Goal: Information Seeking & Learning: Check status

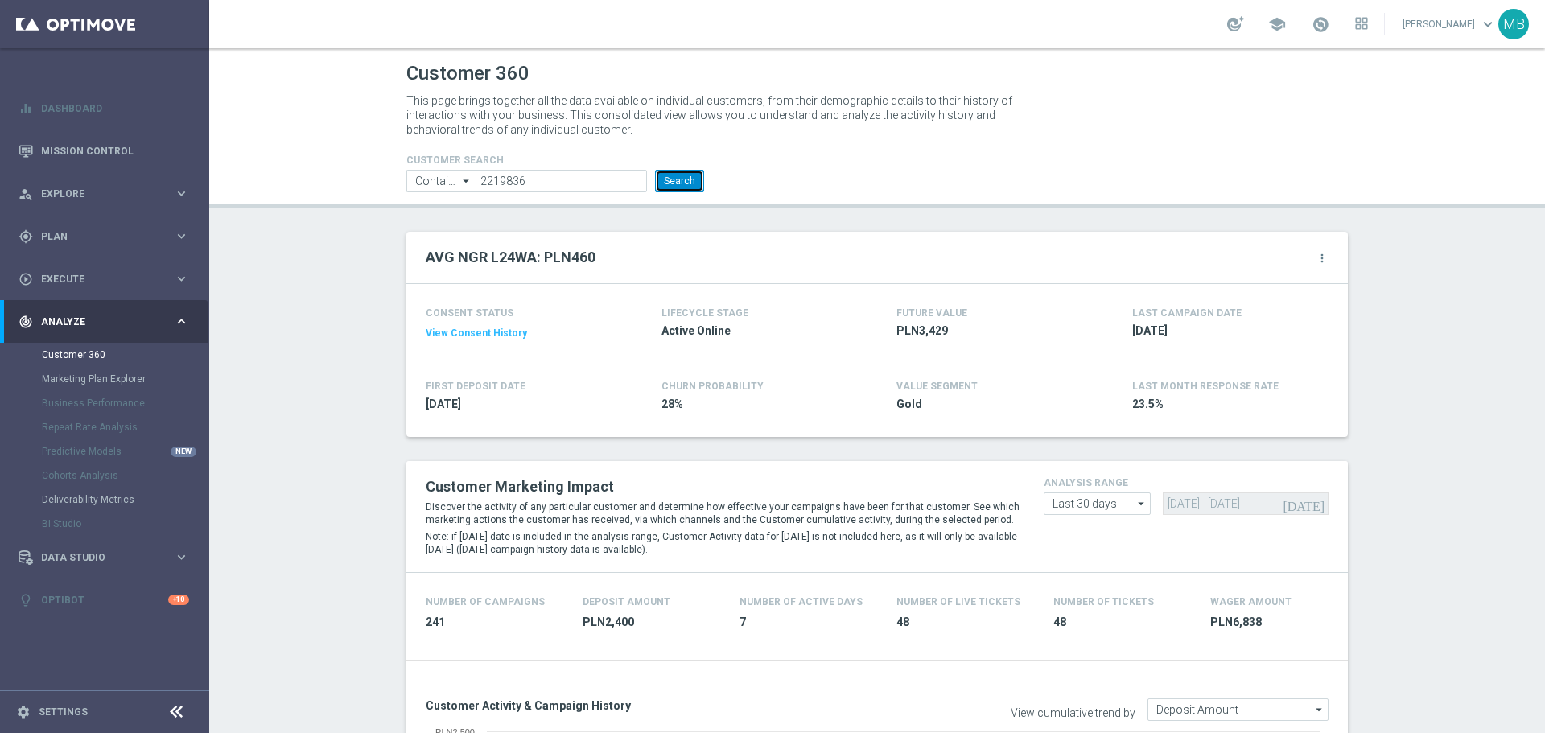
click at [684, 183] on button "Search" at bounding box center [679, 181] width 49 height 23
click at [600, 185] on input "2219836" at bounding box center [560, 181] width 171 height 23
click at [600, 184] on input "2219836" at bounding box center [560, 181] width 171 height 23
paste input "3404260"
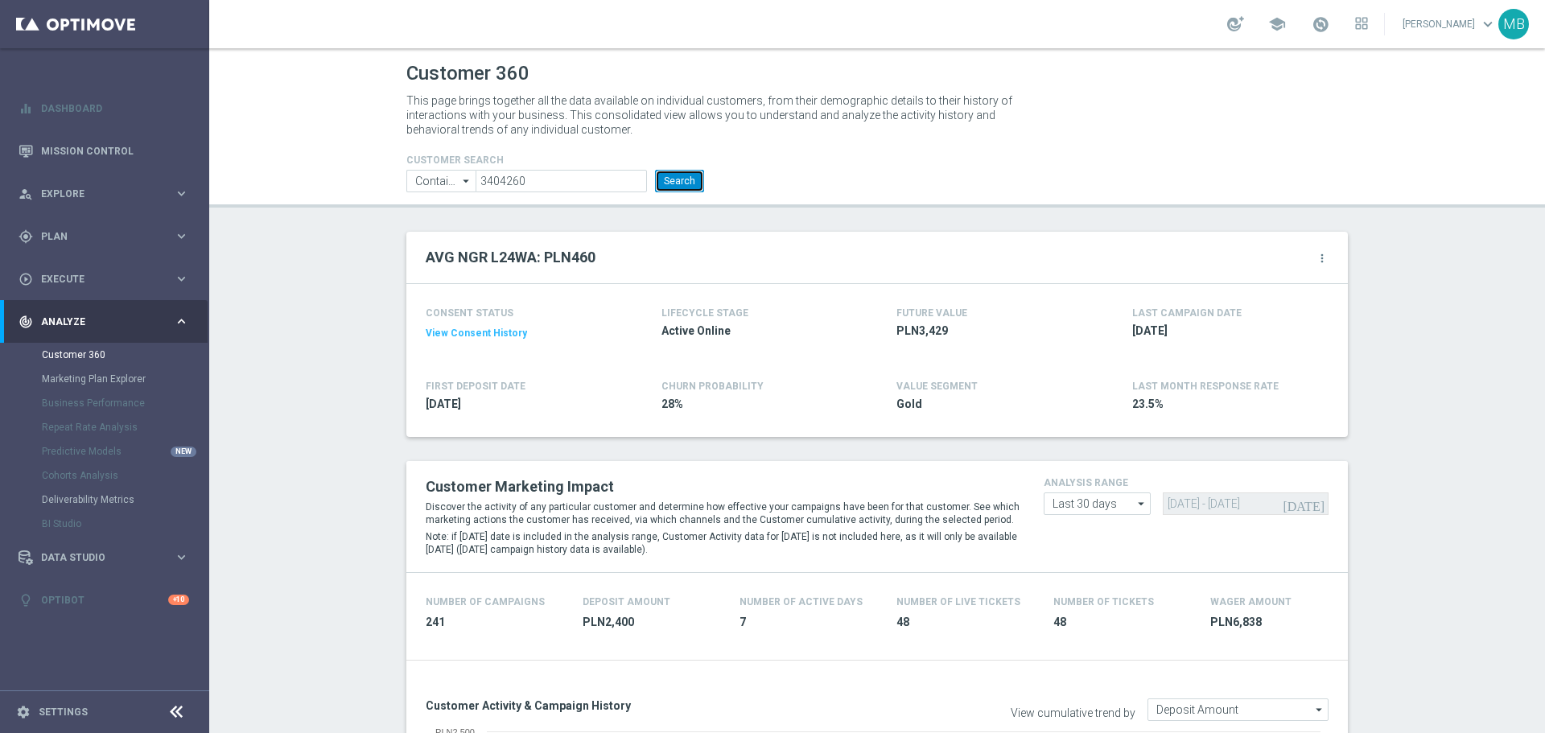
click at [669, 183] on button "Search" at bounding box center [679, 181] width 49 height 23
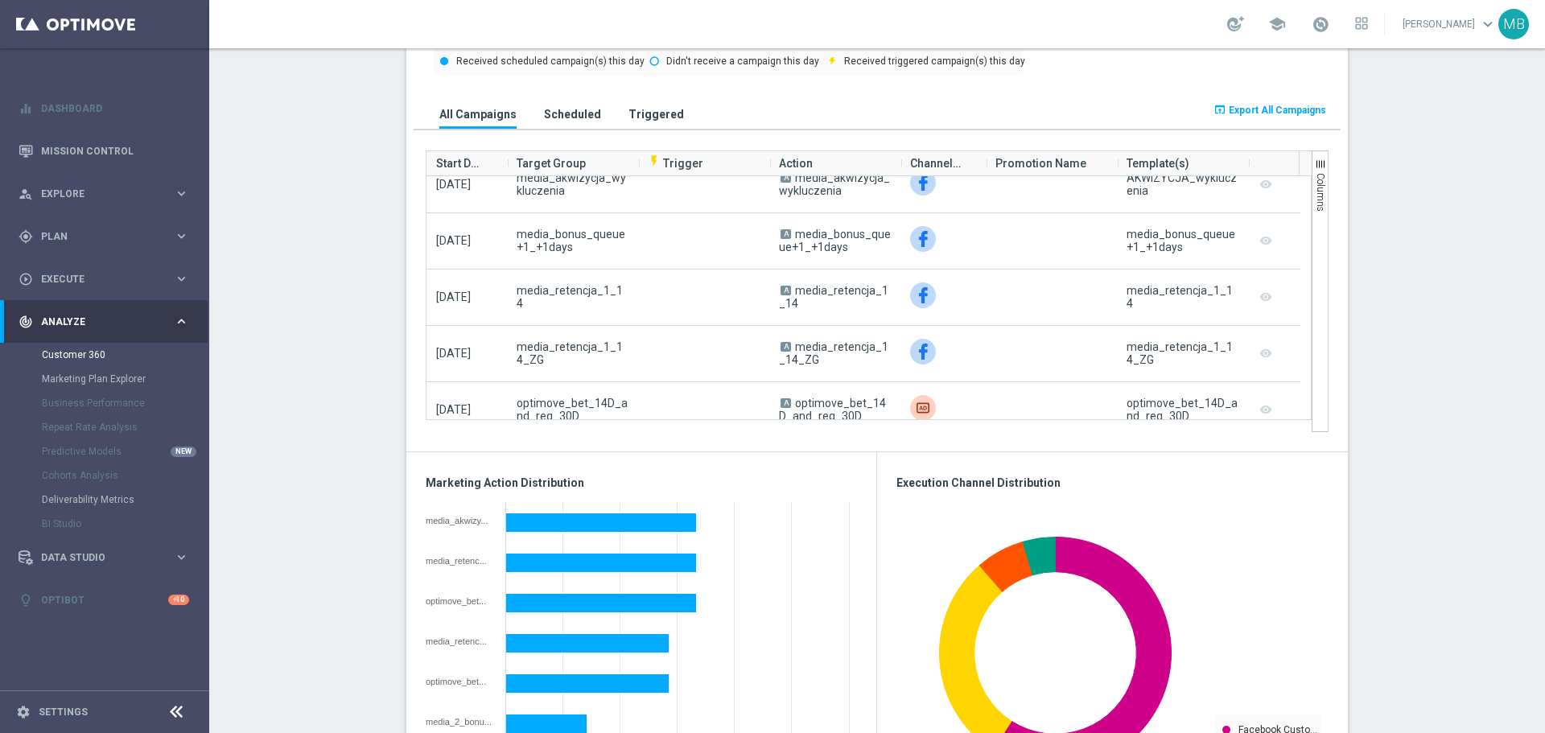
scroll to position [1459, 0]
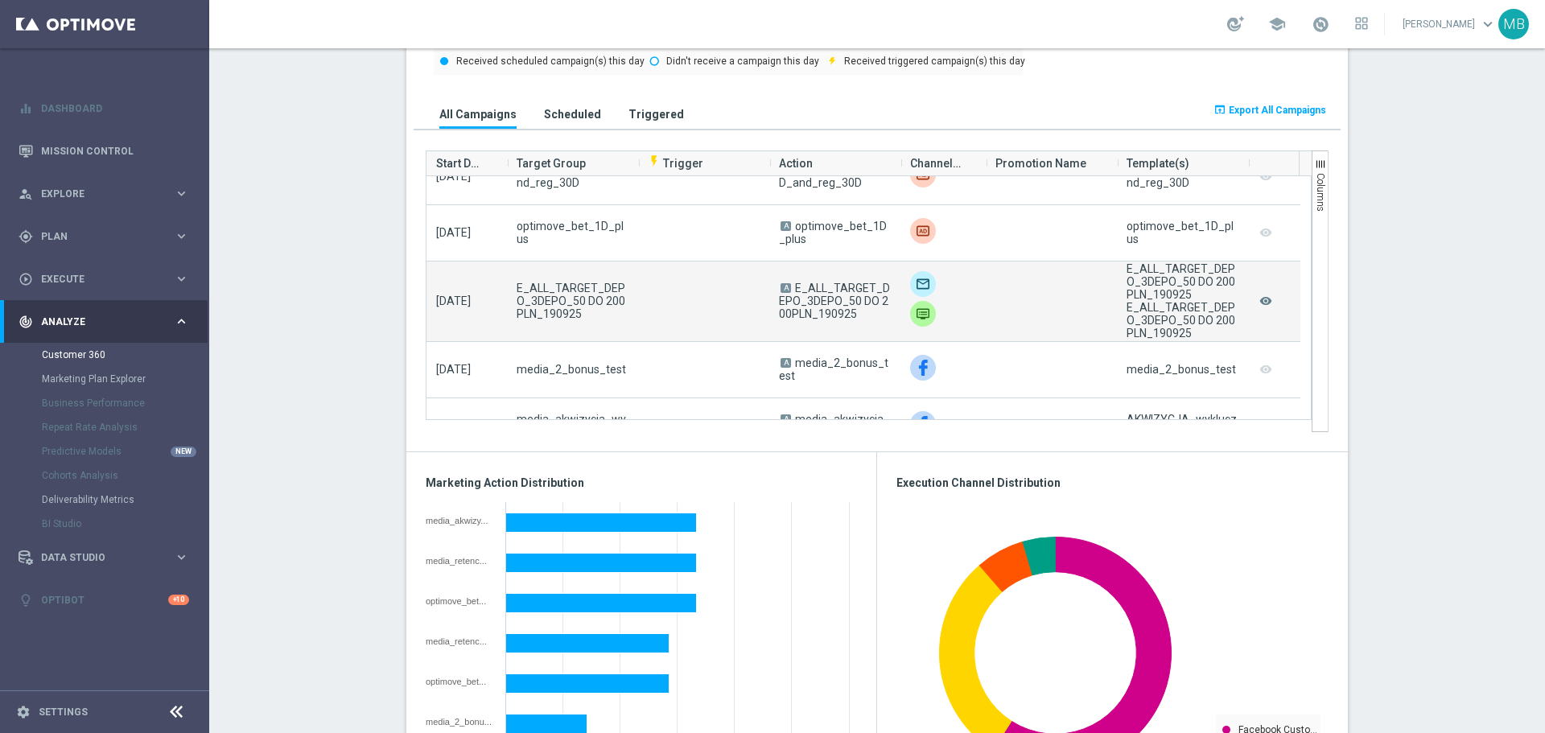
drag, startPoint x: 786, startPoint y: 287, endPoint x: 854, endPoint y: 321, distance: 75.6
click at [854, 320] on span "A E_ALL_TARGET_DEPO_3DEPO_50 DO 200PLN_190925" at bounding box center [835, 301] width 112 height 39
copy campaign-grid-action-column "E_ALL_TARGET_DEPO_3DEPO_50 DO 200PLN_190925"
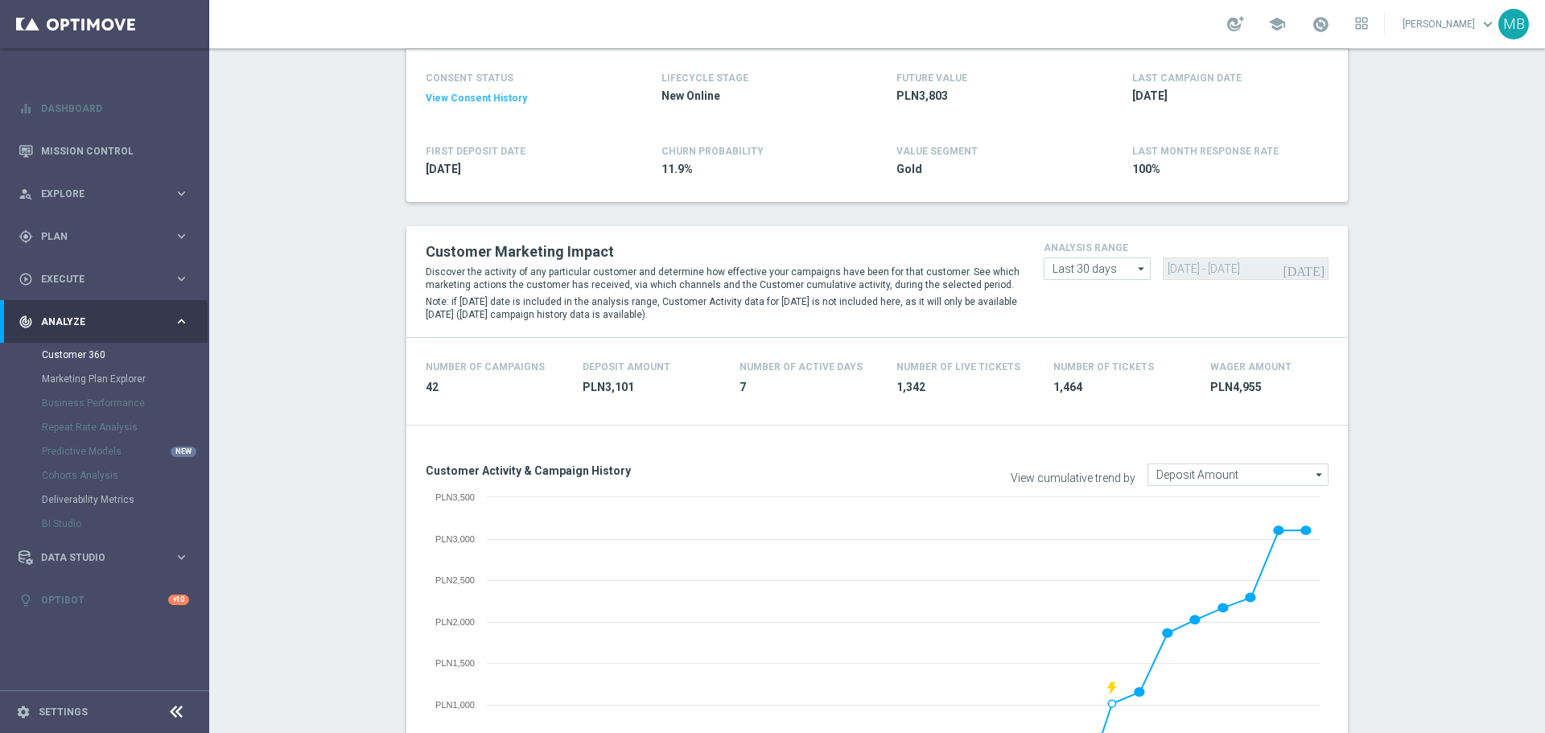
scroll to position [0, 0]
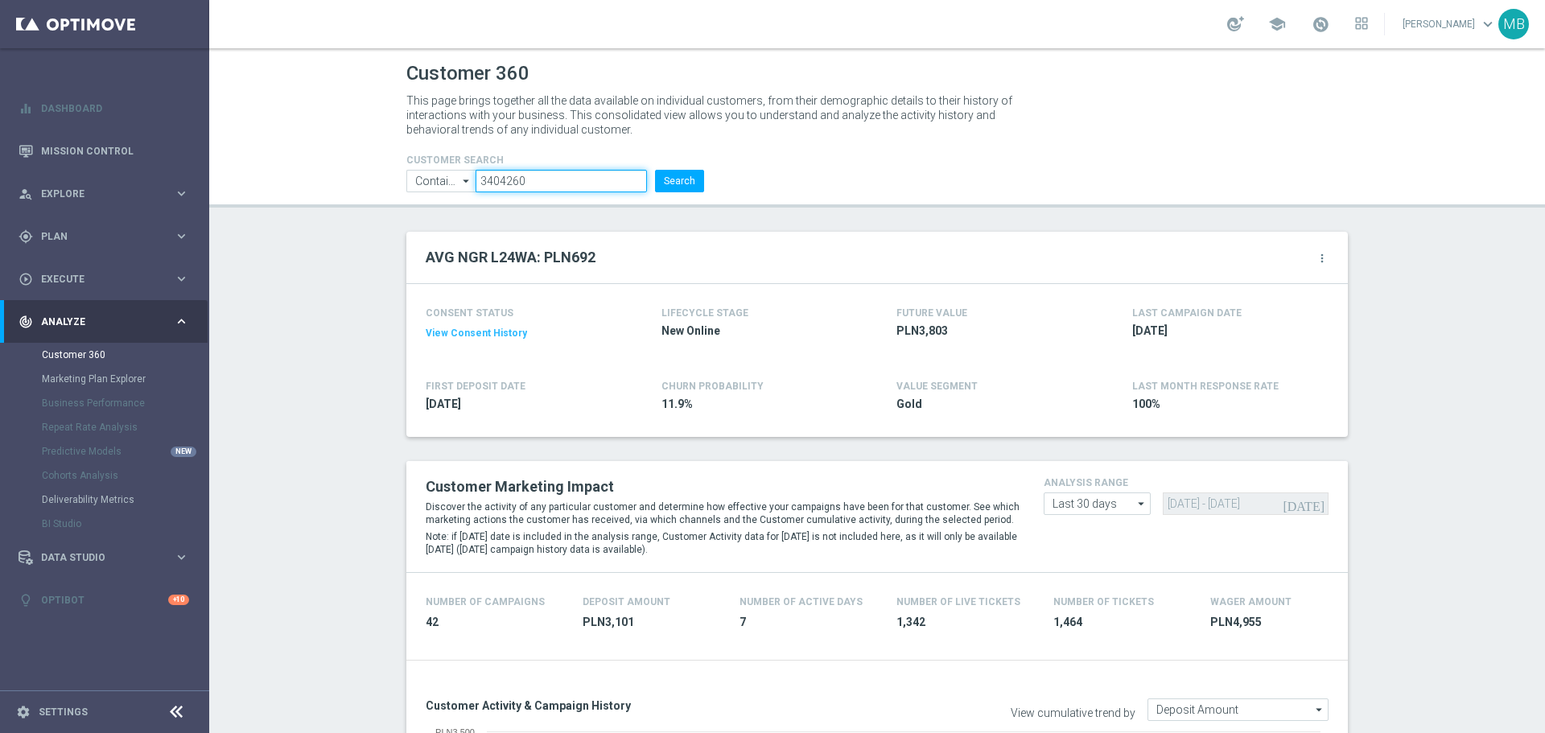
click at [568, 183] on input "3404260" at bounding box center [560, 181] width 171 height 23
drag, startPoint x: 568, startPoint y: 183, endPoint x: 656, endPoint y: 175, distance: 88.8
click at [569, 183] on input "3404260" at bounding box center [560, 181] width 171 height 23
paste input "1571714"
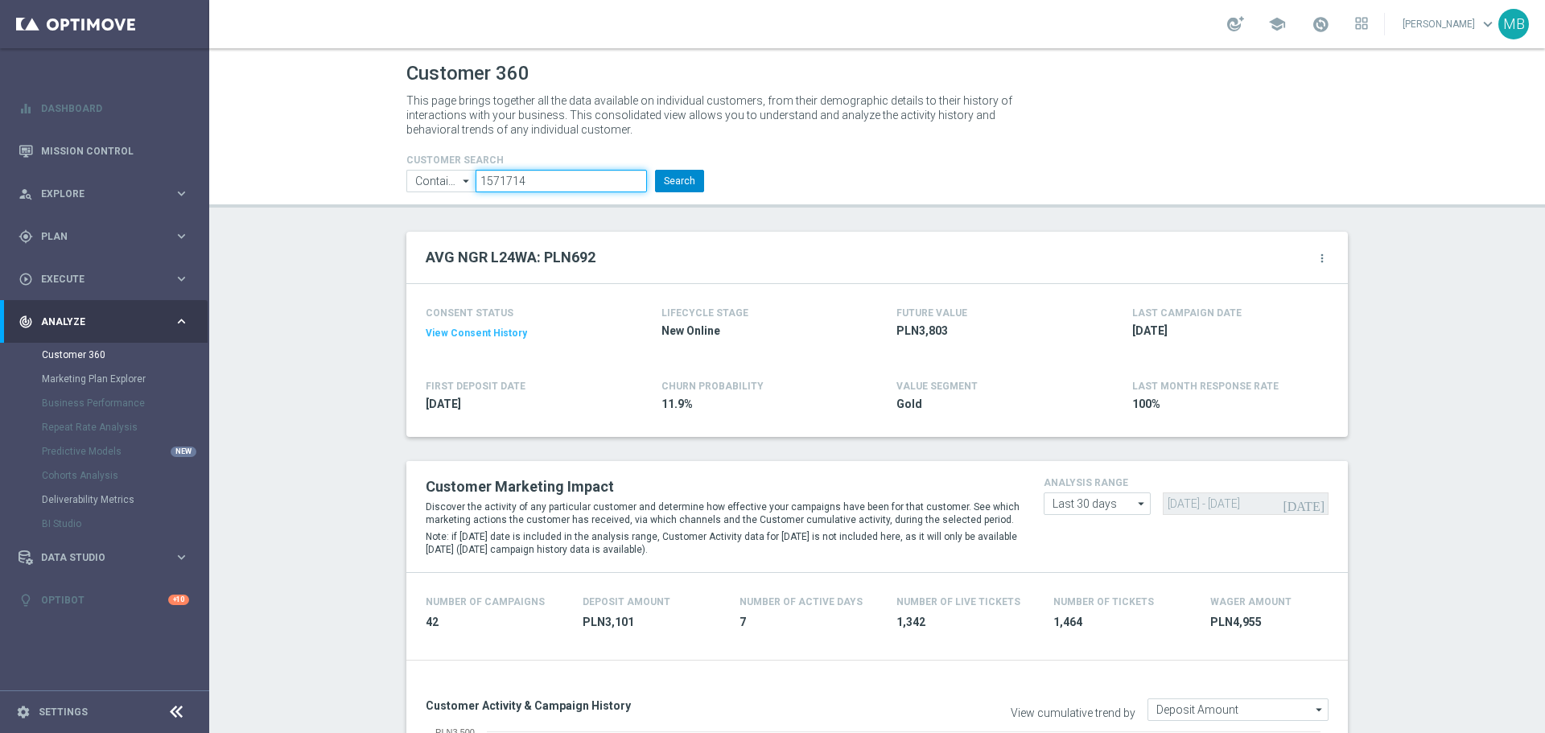
type input "1571714"
click at [656, 175] on button "Search" at bounding box center [679, 181] width 49 height 23
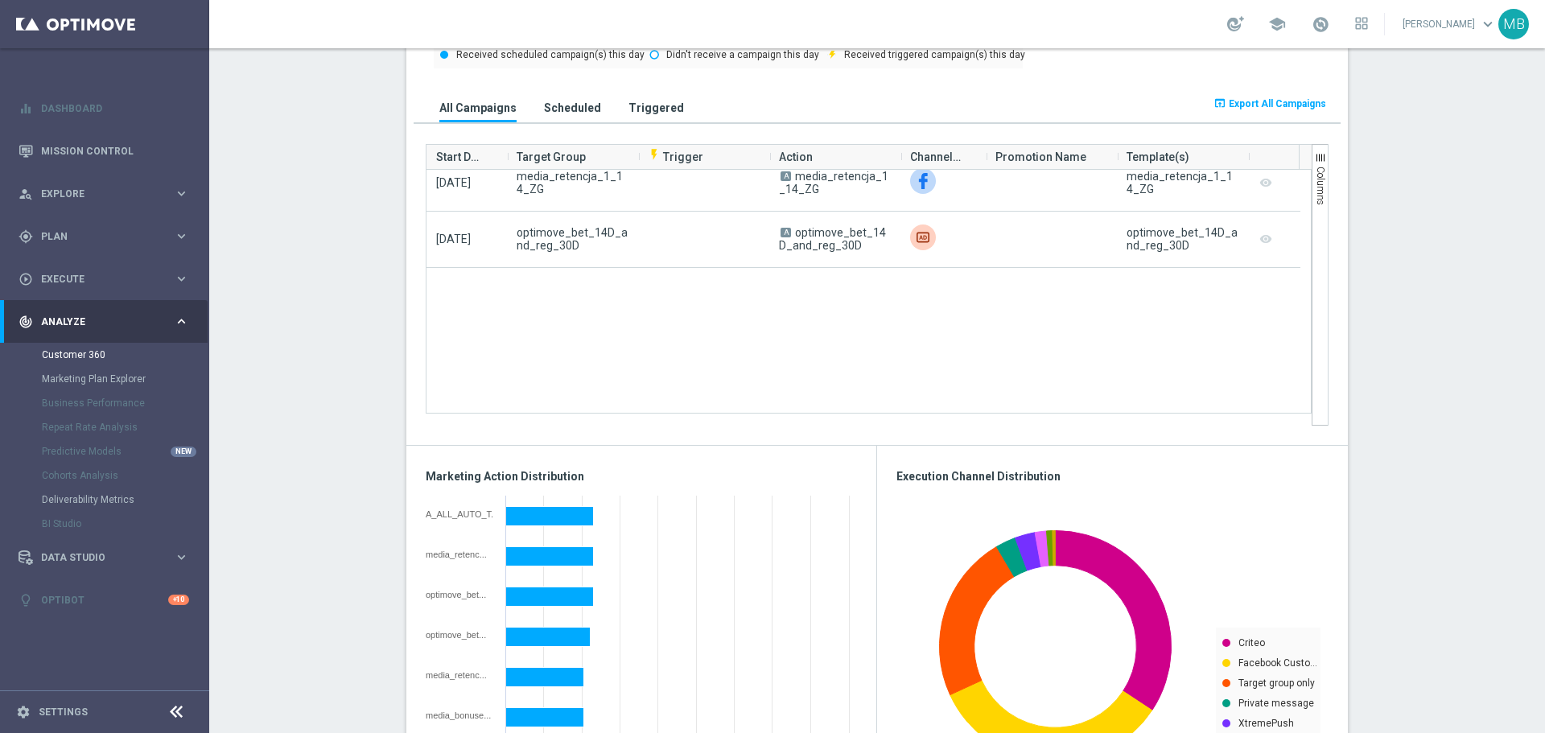
scroll to position [322, 0]
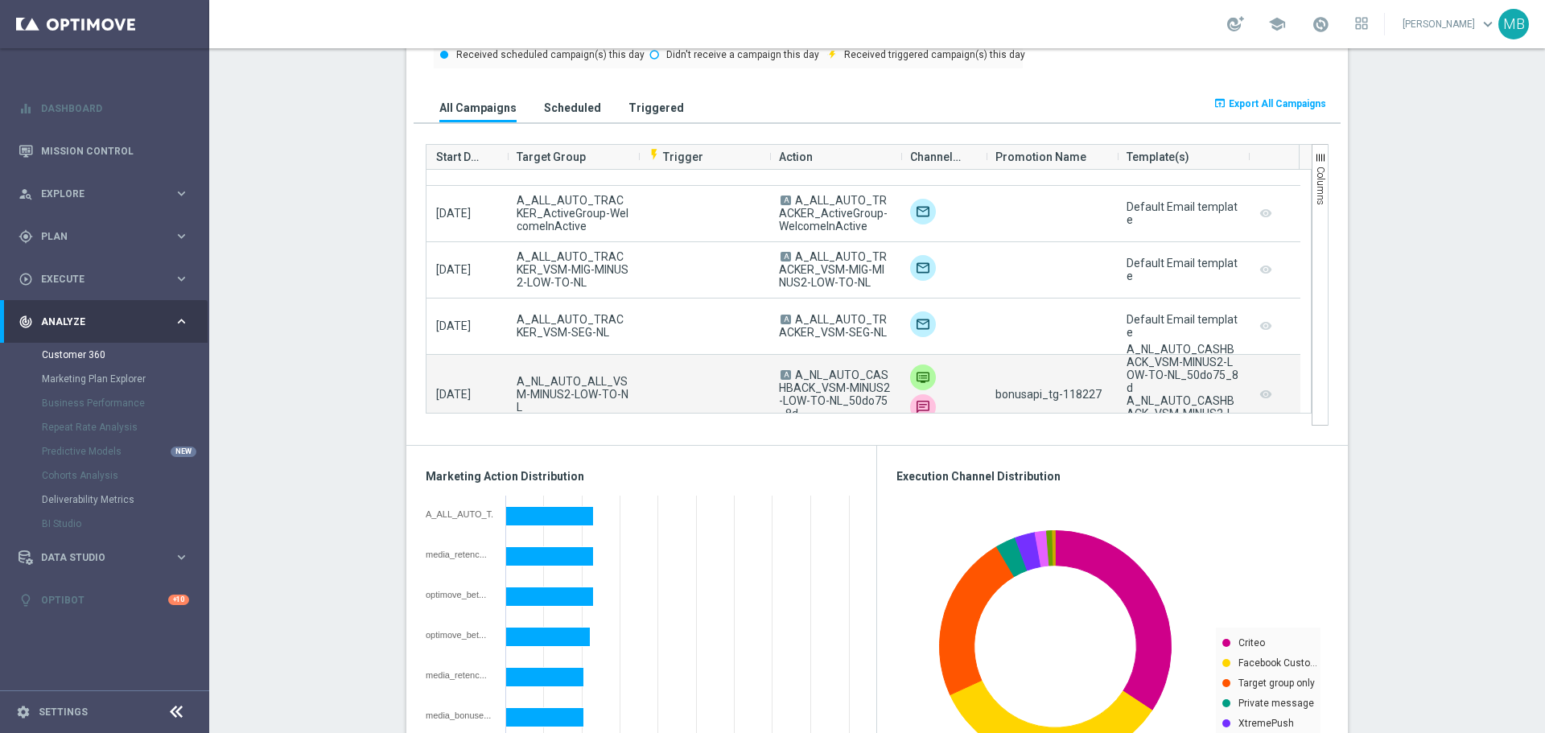
click at [1083, 390] on span "bonusapi_tg-118227" at bounding box center [1048, 394] width 106 height 13
click at [1084, 390] on span "bonusapi_tg-118227" at bounding box center [1048, 394] width 106 height 13
copy span "118227"
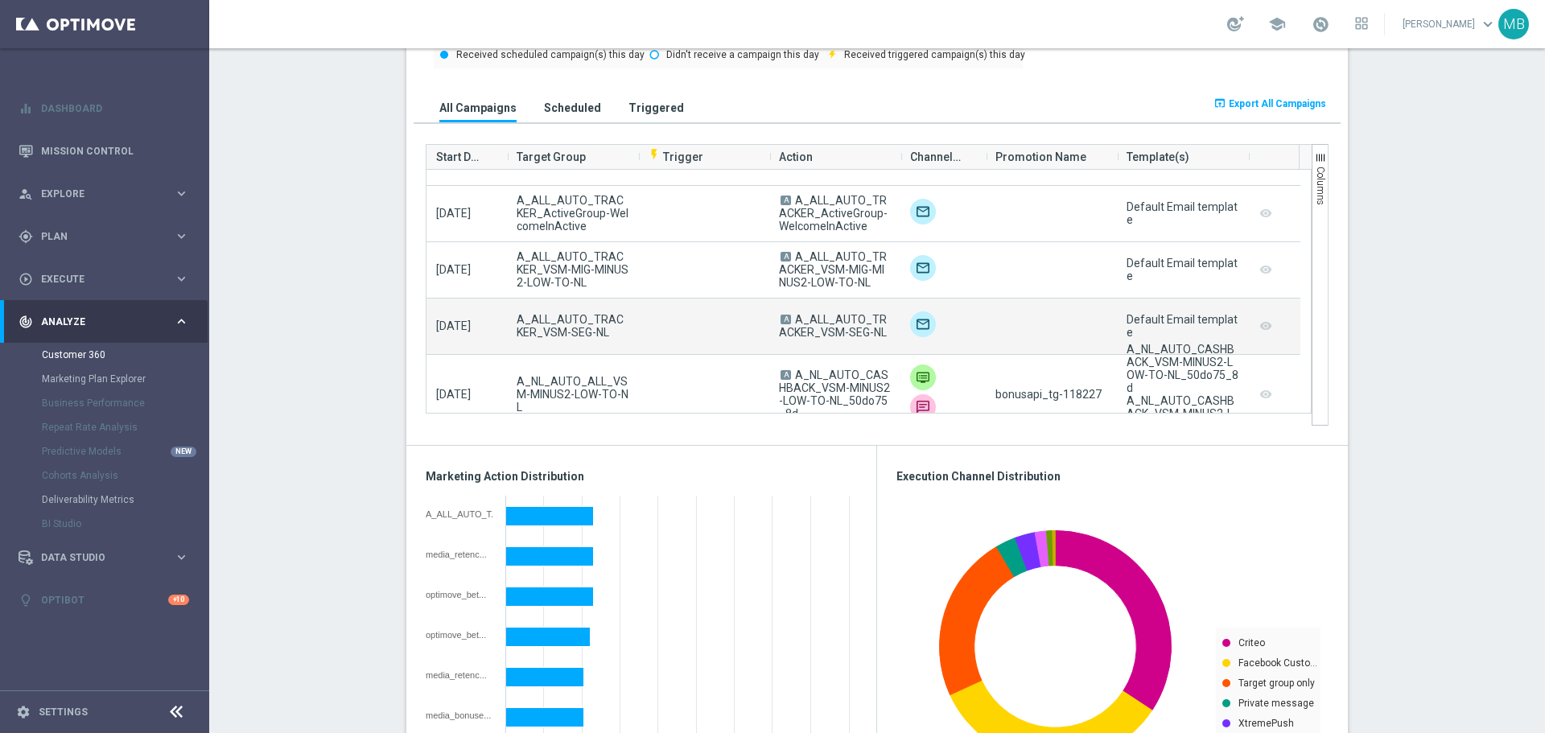
click at [1034, 346] on div at bounding box center [1051, 326] width 131 height 56
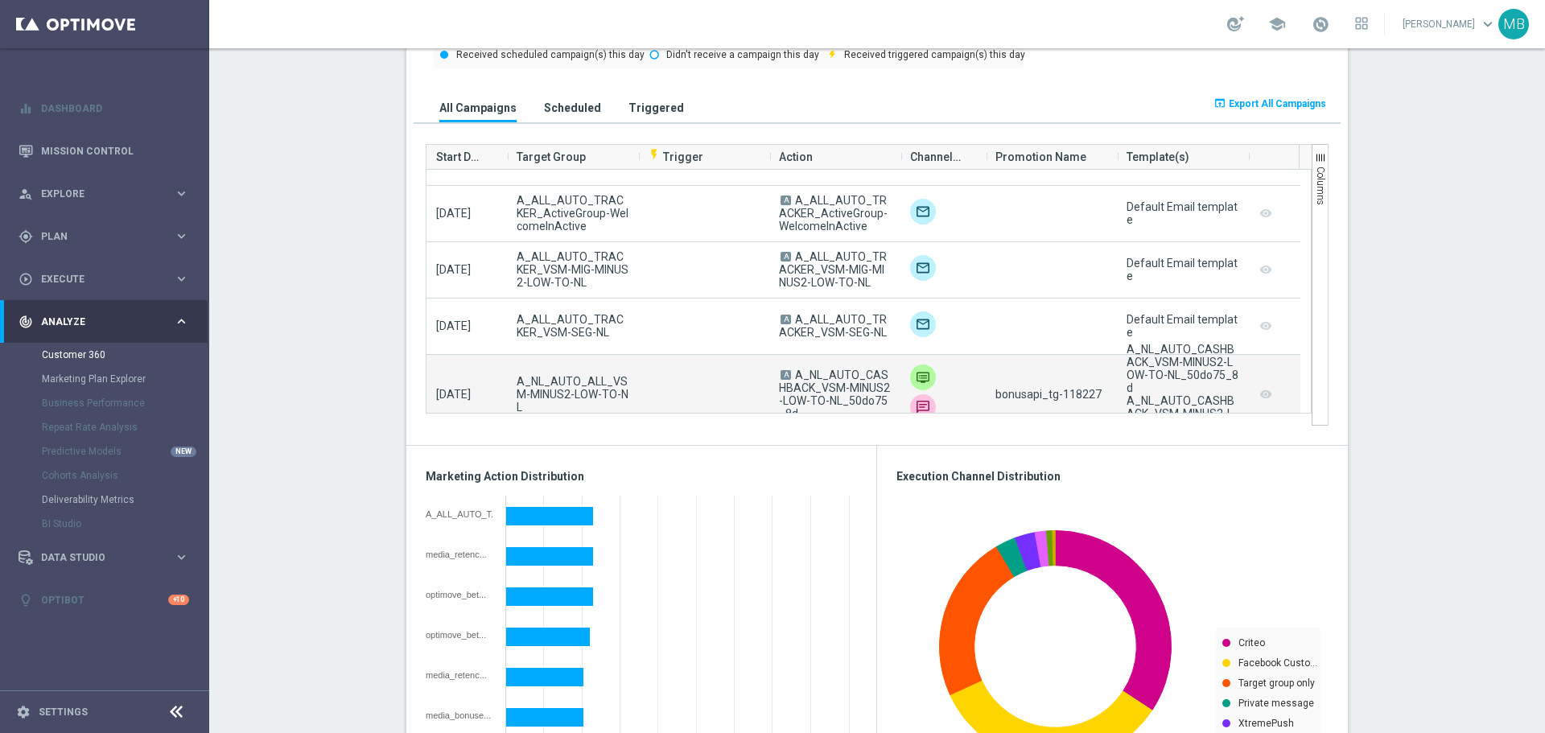
click at [1071, 389] on span "bonusapi_tg-118227" at bounding box center [1048, 394] width 106 height 13
copy span "118227"
click at [1083, 400] on span "bonusapi_tg-118227" at bounding box center [1048, 394] width 106 height 13
